Goal: Information Seeking & Learning: Learn about a topic

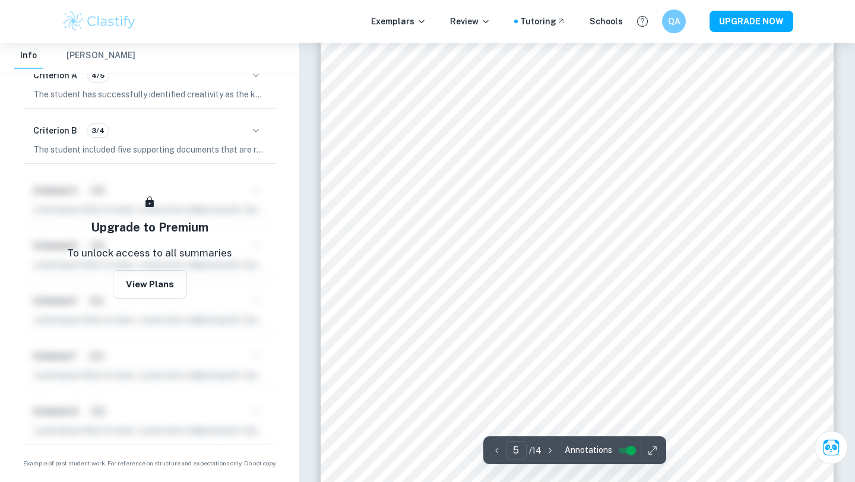
scroll to position [2744, 0]
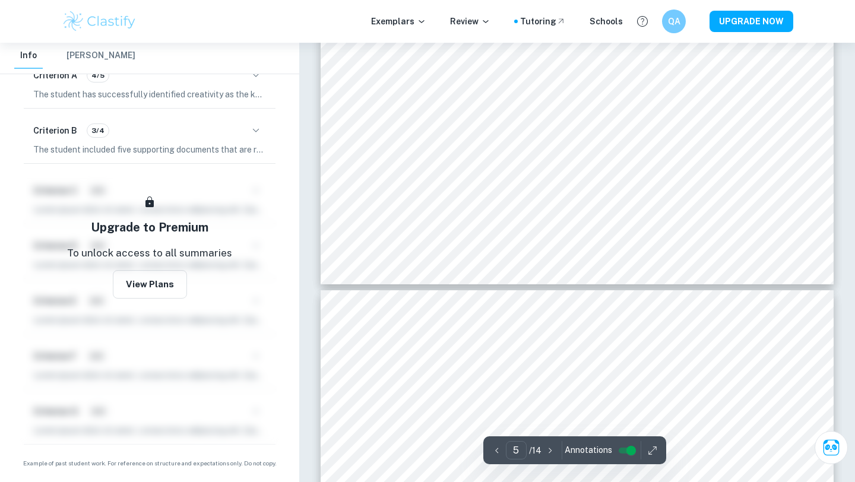
type input "4"
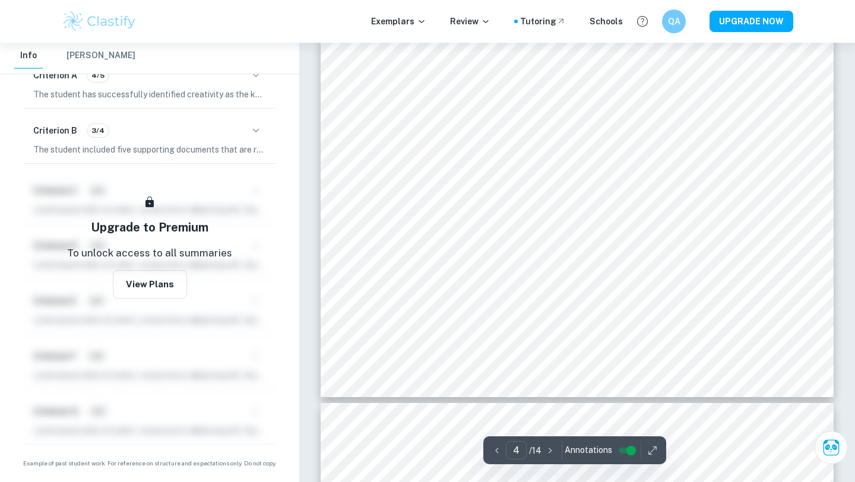
click at [115, 17] on img at bounding box center [99, 22] width 75 height 24
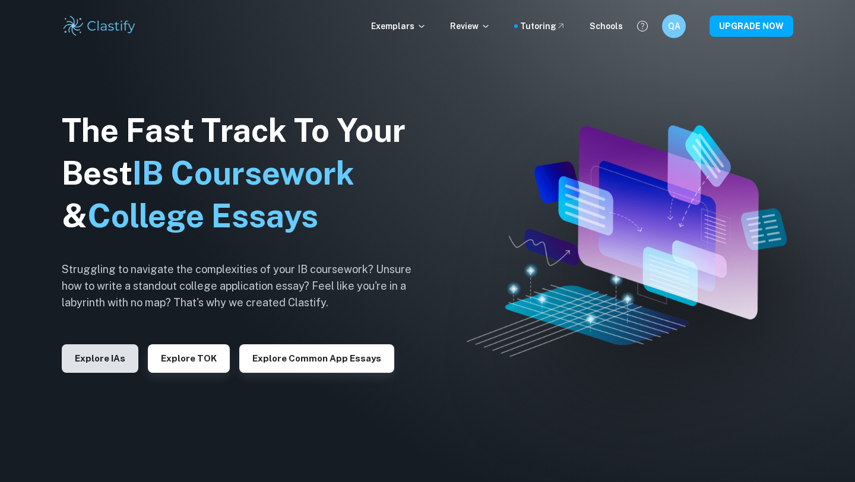
click at [122, 368] on button "Explore IAs" at bounding box center [100, 359] width 77 height 29
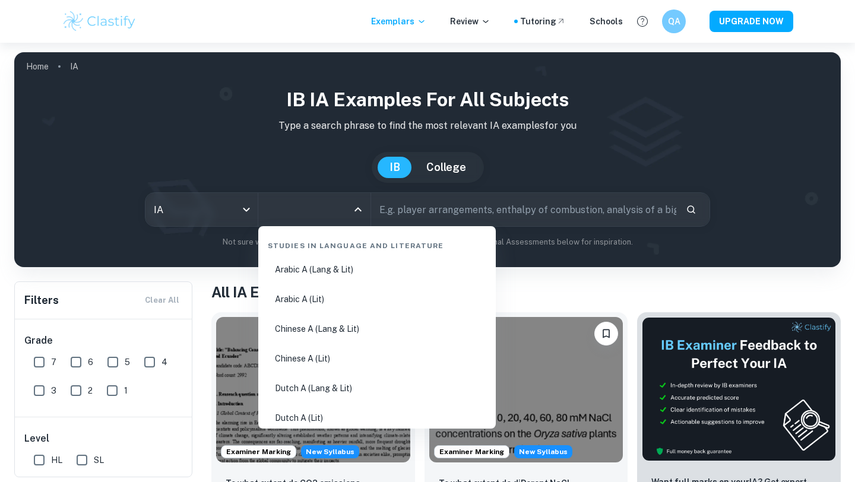
click at [308, 211] on input "All Subjects" at bounding box center [306, 209] width 84 height 23
type input "bu"
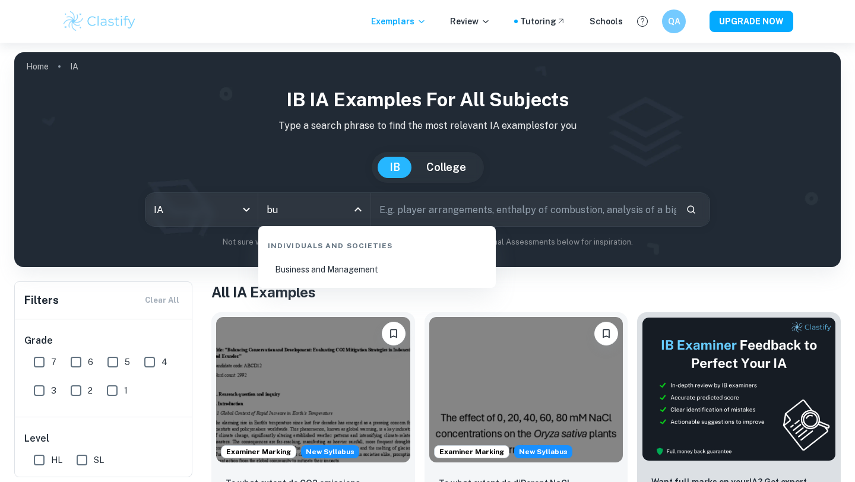
click at [358, 279] on li "Business and Management" at bounding box center [377, 269] width 228 height 27
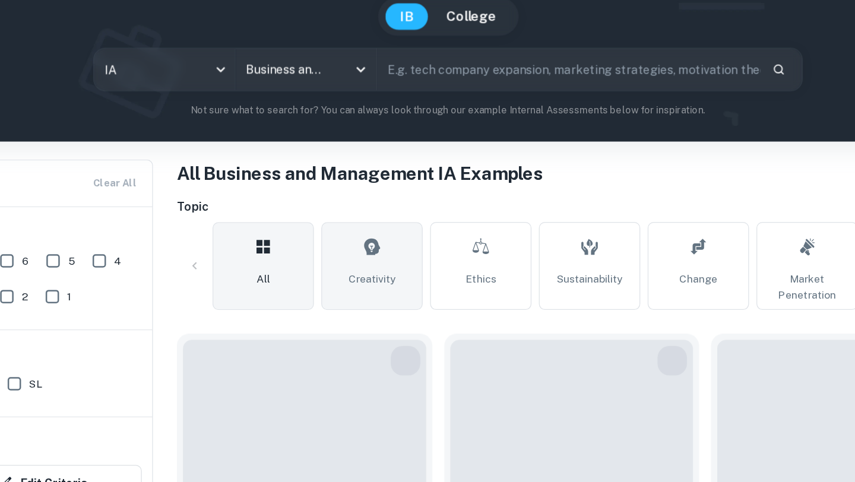
scroll to position [181, 0]
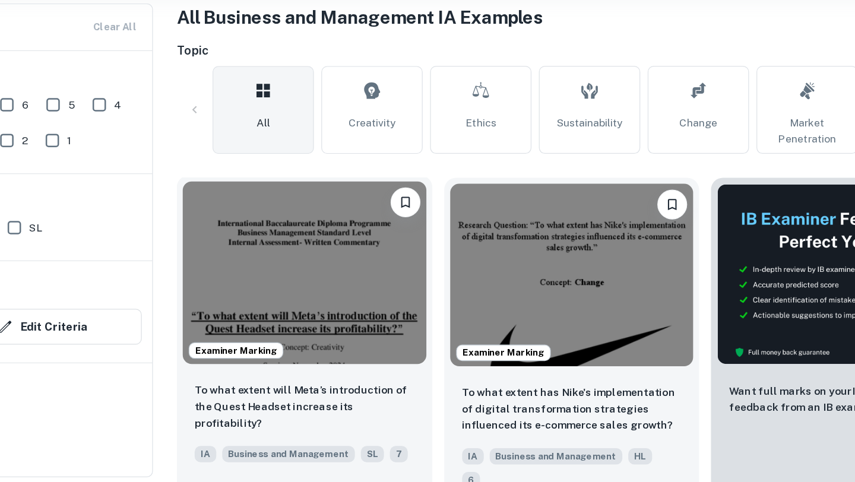
click at [326, 340] on img at bounding box center [313, 315] width 194 height 146
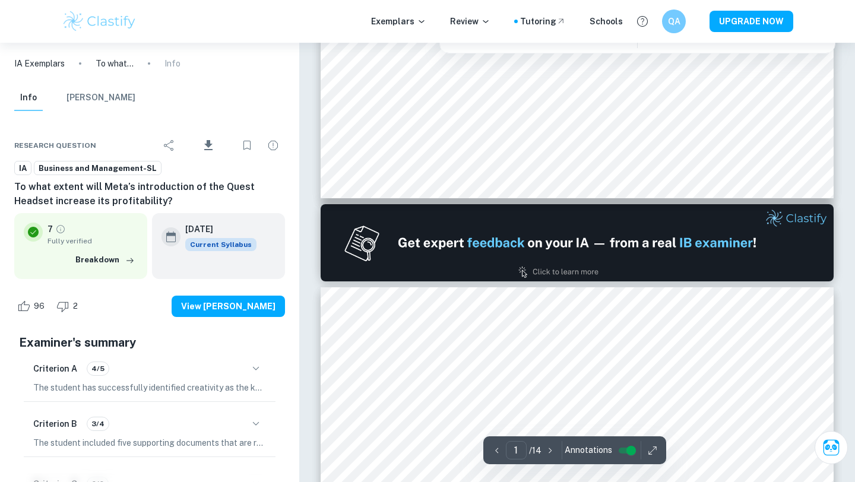
type input "2"
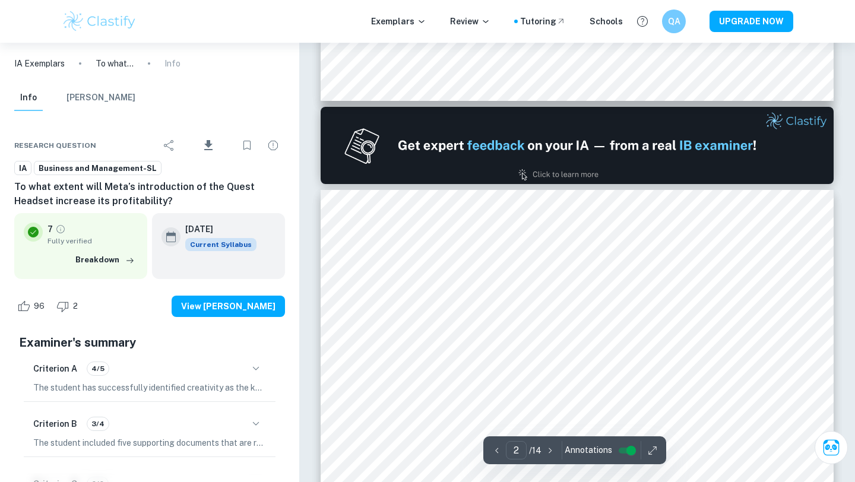
scroll to position [681, 0]
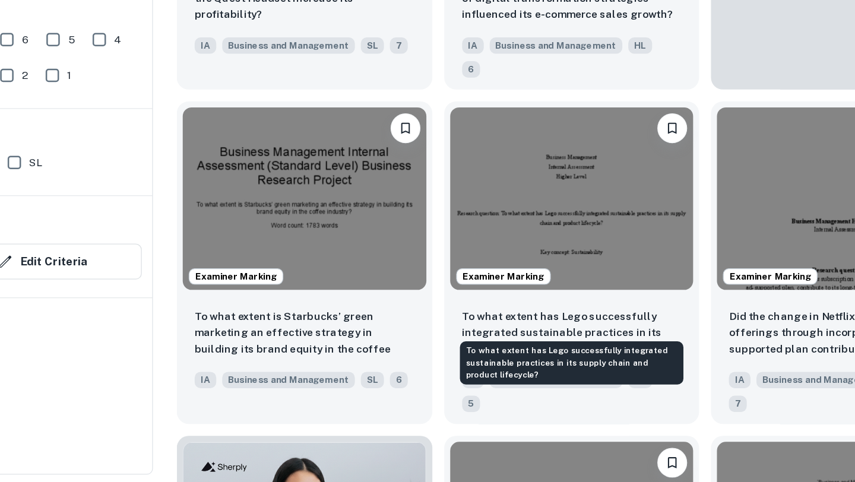
scroll to position [509, 0]
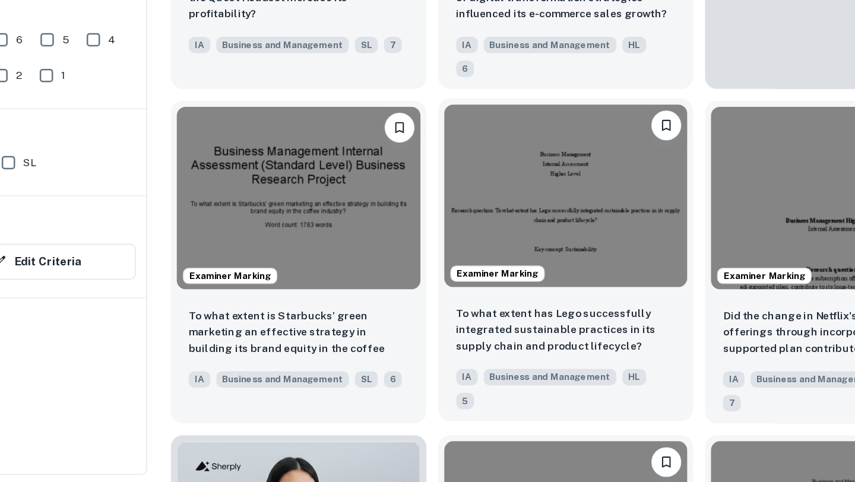
click at [485, 277] on img at bounding box center [526, 254] width 194 height 146
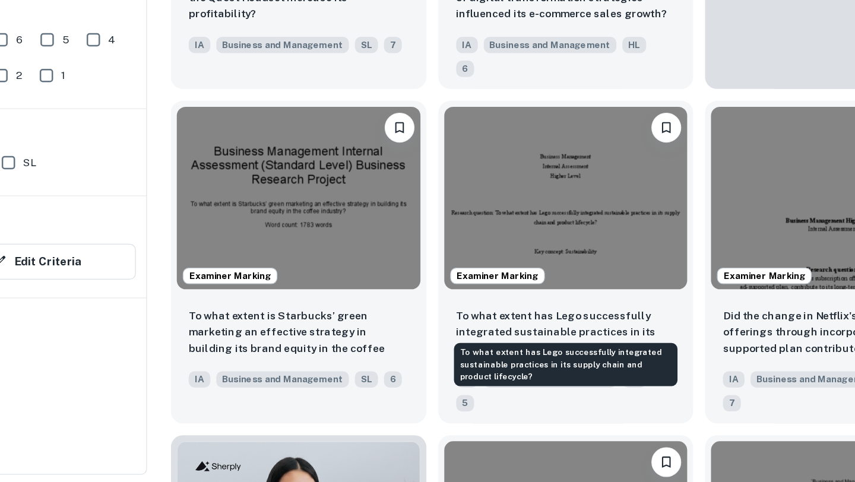
scroll to position [730, 0]
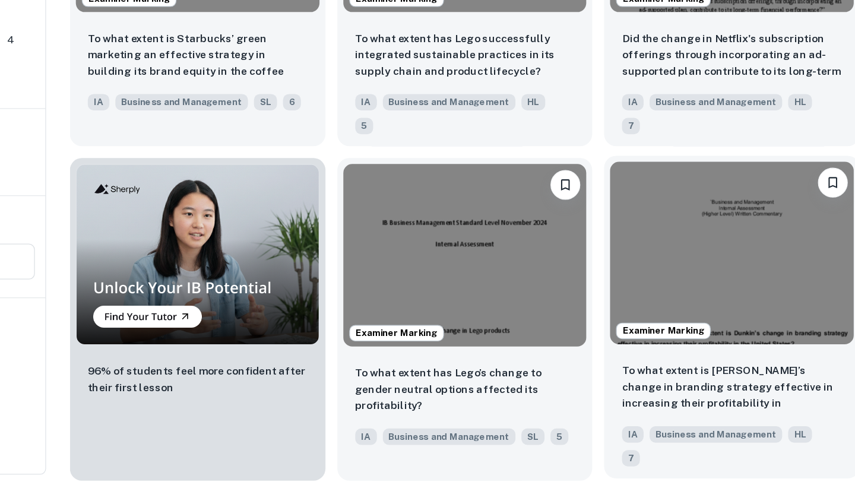
click at [712, 286] on img at bounding box center [739, 300] width 194 height 146
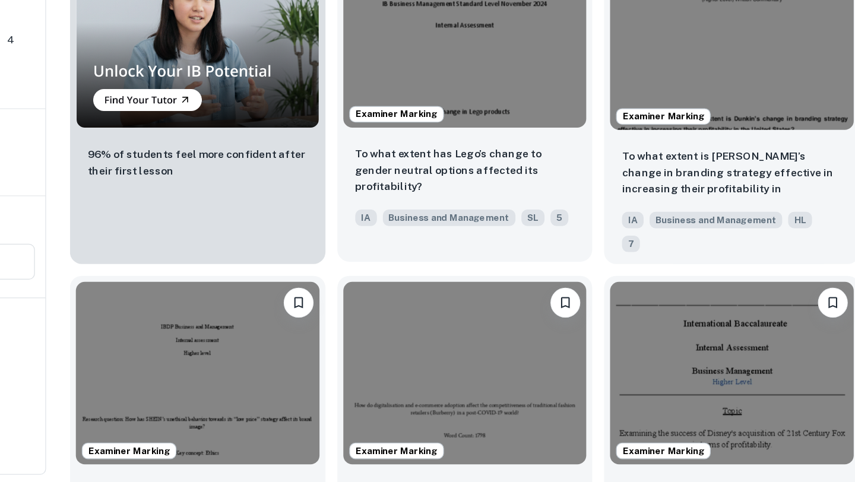
scroll to position [956, 0]
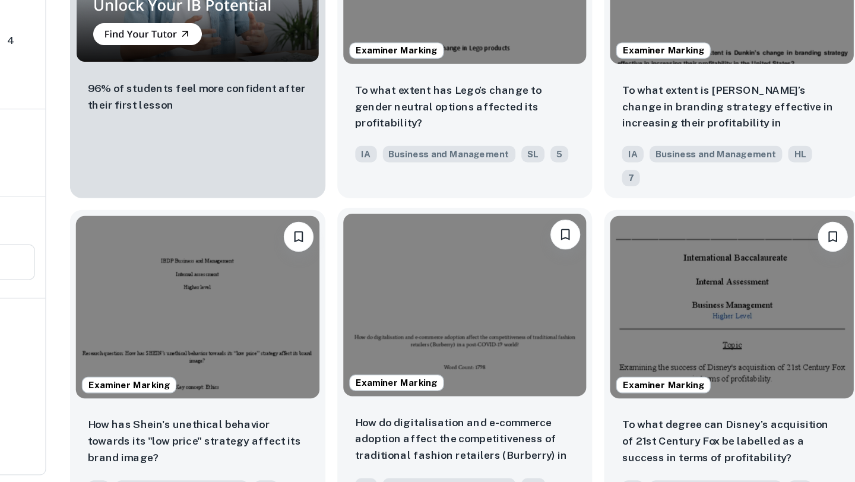
click at [437, 296] on img at bounding box center [526, 341] width 194 height 146
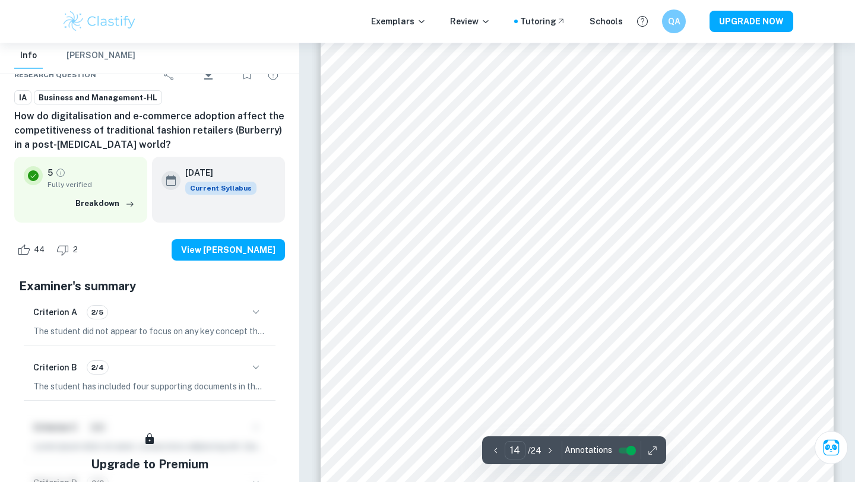
scroll to position [8970, 0]
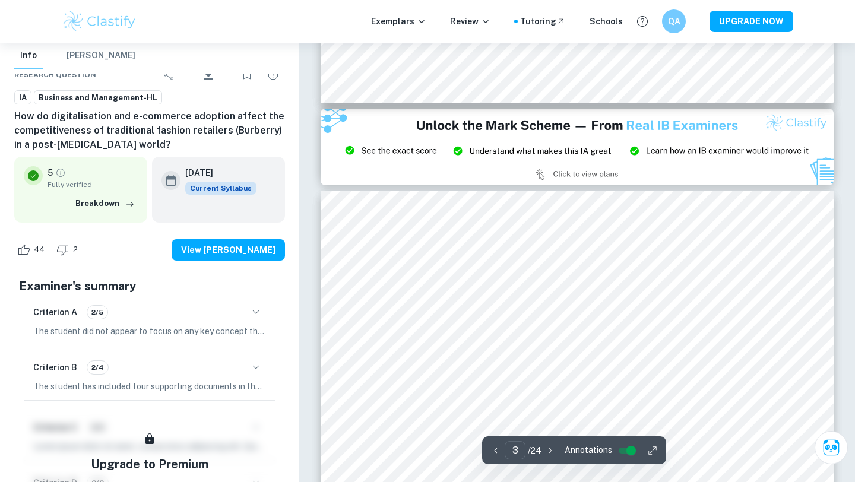
type input "2"
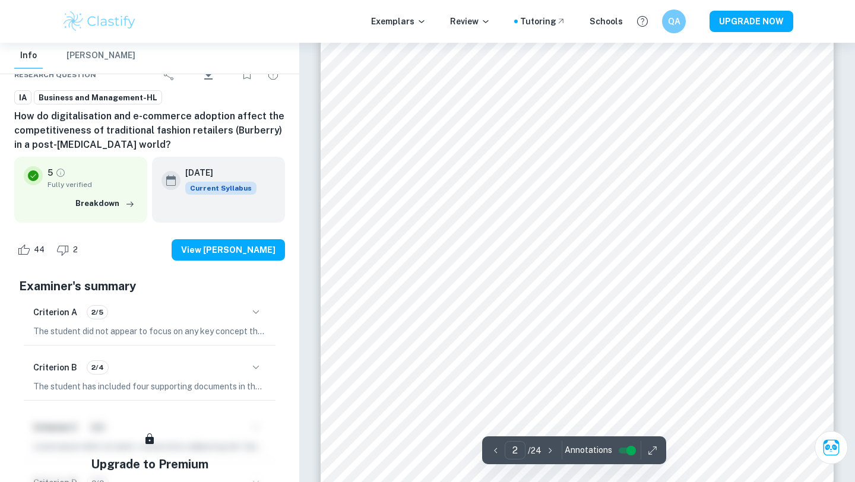
scroll to position [917, 0]
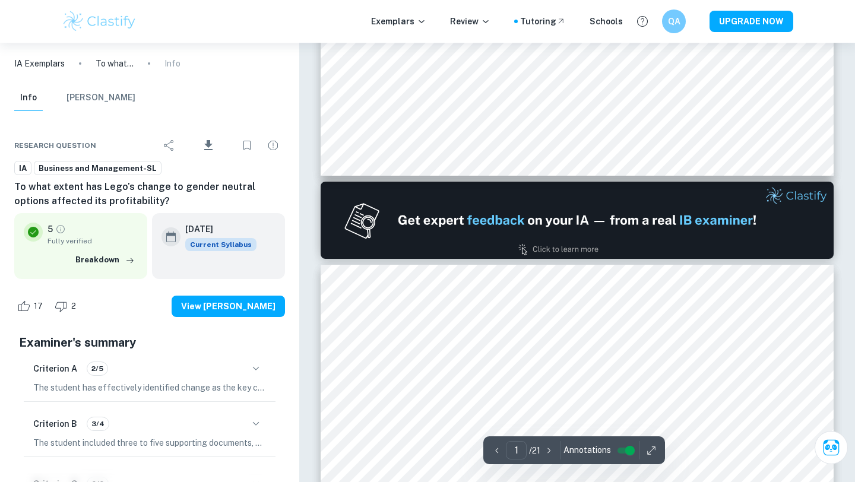
type input "2"
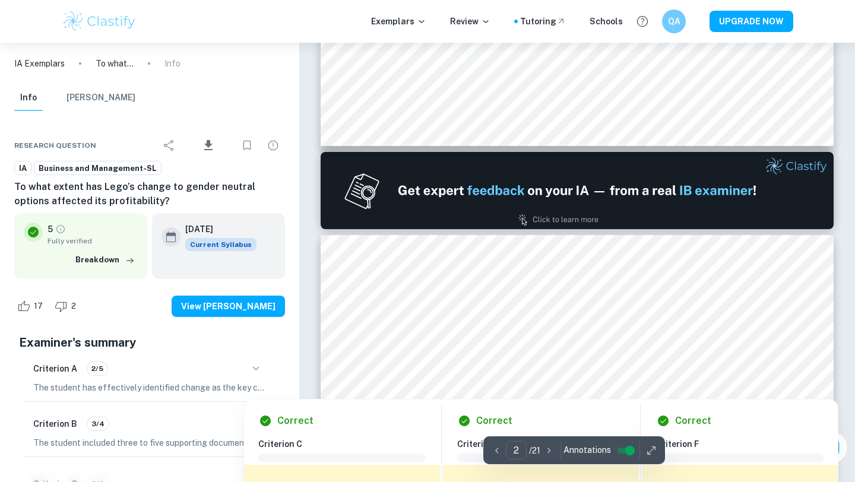
scroll to position [700, 0]
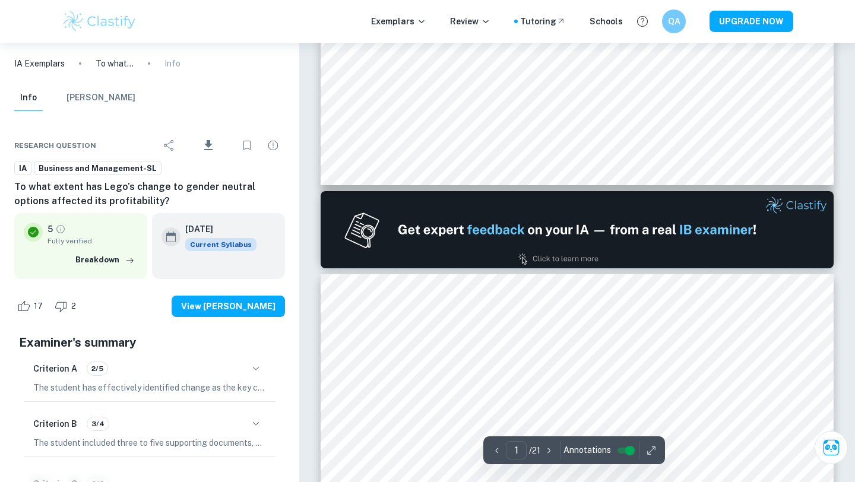
type input "2"
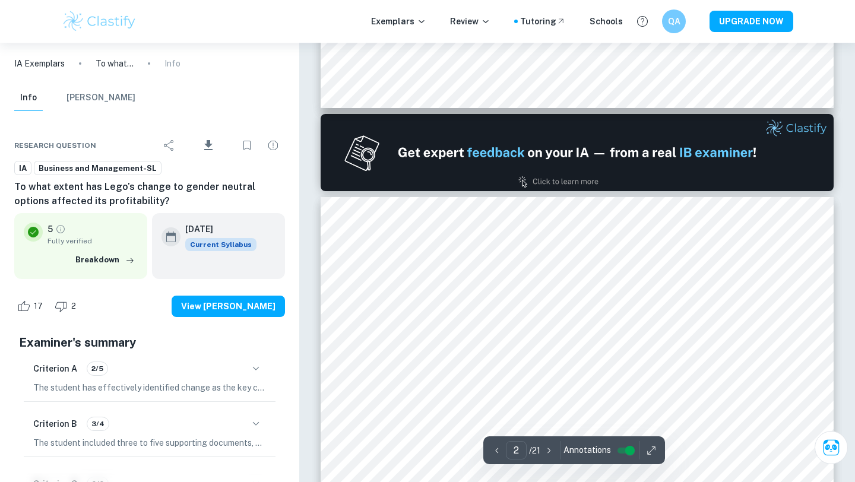
scroll to position [737, 0]
